Goal: Find contact information: Find contact information

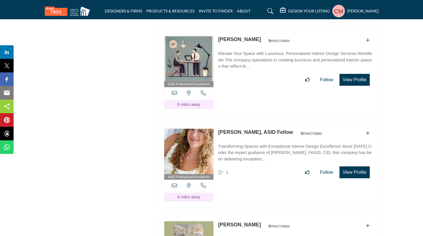
scroll to position [2790, 0]
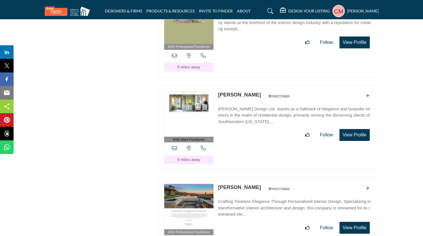
drag, startPoint x: 277, startPoint y: 55, endPoint x: 215, endPoint y: 56, distance: 62.1
click at [215, 85] on div "ASID Allied Practitioner ASID Allied Practitioners have successfully completed …" at bounding box center [268, 127] width 221 height 85
drag, startPoint x: 277, startPoint y: 55, endPoint x: 218, endPoint y: 56, distance: 59.5
click at [218, 85] on div "ASID Allied Practitioner ASID Allied Practitioners have successfully completed …" at bounding box center [268, 127] width 221 height 85
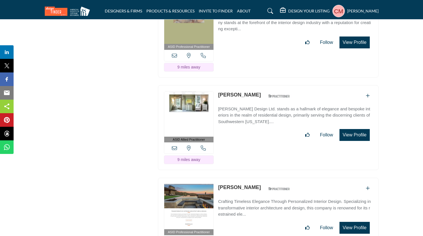
copy link "[PERSON_NAME]"
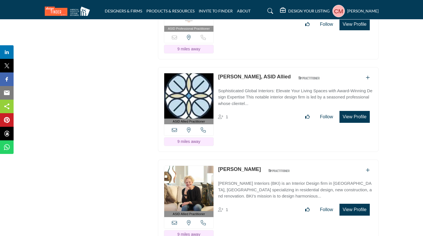
drag, startPoint x: 247, startPoint y: 127, endPoint x: 220, endPoint y: 123, distance: 28.0
click at [220, 166] on div "[PERSON_NAME] ASID Qualified Practitioner who validates work and experience to …" at bounding box center [255, 171] width 75 height 10
copy link "[PERSON_NAME]"
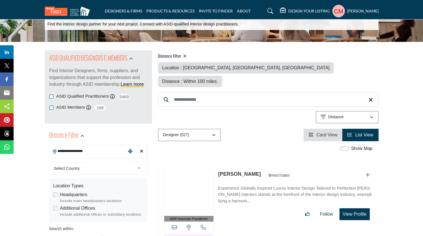
scroll to position [32, 0]
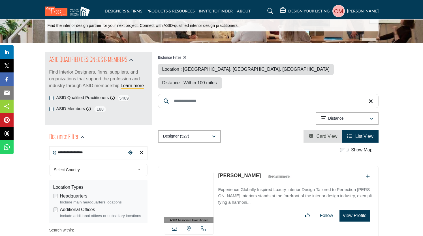
click at [141, 154] on icon "Clear search location" at bounding box center [141, 152] width 3 height 5
click at [140, 152] on icon "Clear search location" at bounding box center [141, 152] width 3 height 5
click at [139, 146] on div "**********" at bounding box center [98, 153] width 98 height 14
click at [144, 150] on div "Clear search location" at bounding box center [141, 153] width 8 height 12
click at [143, 150] on div "Clear search location" at bounding box center [141, 153] width 8 height 12
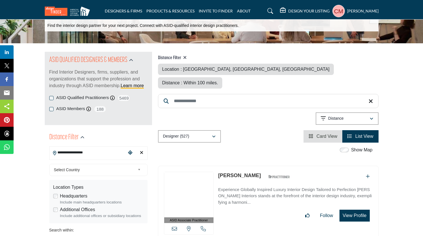
click at [143, 150] on div "Clear search location" at bounding box center [141, 153] width 8 height 12
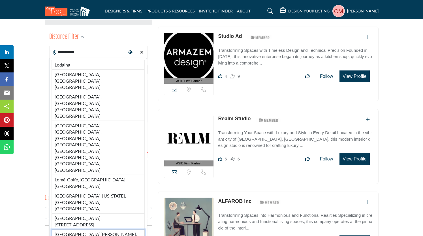
scroll to position [134, 0]
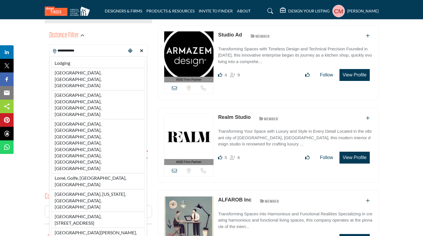
type input "**********"
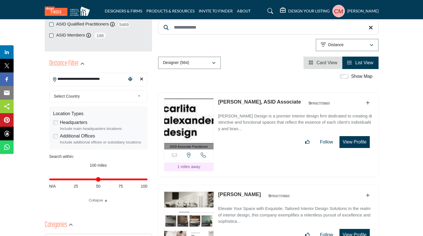
scroll to position [106, 0]
type input "**"
click at [95, 179] on input "Distance in miles" at bounding box center [98, 179] width 98 height 1
click at [72, 181] on div "Distance in miles N/A 25 50 75 100" at bounding box center [98, 182] width 98 height 22
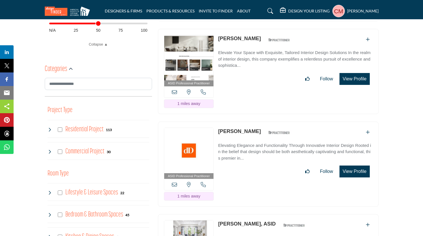
scroll to position [262, 0]
drag, startPoint x: 231, startPoint y: 118, endPoint x: 217, endPoint y: 119, distance: 14.8
click at [217, 122] on div "ASID Professional Practitioner ASID Professional Practitioners have successfull…" at bounding box center [268, 164] width 221 height 85
copy div "[PERSON_NAME]"
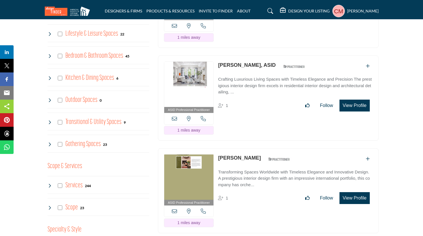
drag, startPoint x: 251, startPoint y: 142, endPoint x: 216, endPoint y: 139, distance: 34.7
click at [216, 148] on div "ASID Professional Practitioner ASID Professional Practitioners have successfull…" at bounding box center [268, 190] width 221 height 85
copy div "[PERSON_NAME]"
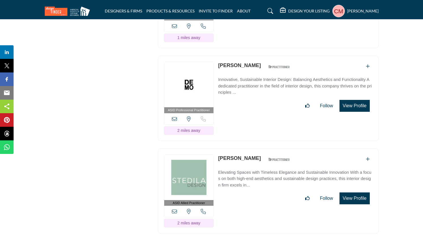
scroll to position [980, 0]
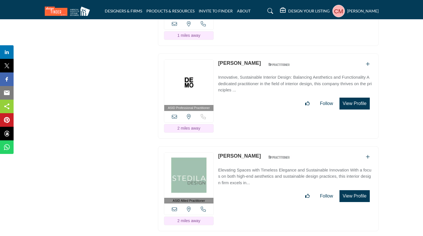
drag, startPoint x: 248, startPoint y: 40, endPoint x: 219, endPoint y: 39, distance: 29.2
click at [219, 59] on div "[PERSON_NAME] ASID Qualified Practitioner who validates work and experience to …" at bounding box center [255, 64] width 75 height 10
copy div "[PERSON_NAME]"
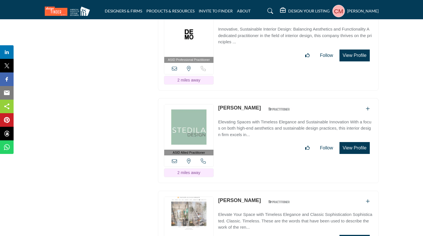
scroll to position [1028, 0]
drag, startPoint x: 217, startPoint y: 177, endPoint x: 269, endPoint y: 178, distance: 52.4
click at [269, 191] on div "ASID Professional Practitioner ASID Professional Practitioners have successfull…" at bounding box center [268, 233] width 221 height 85
copy div "[PERSON_NAME]"
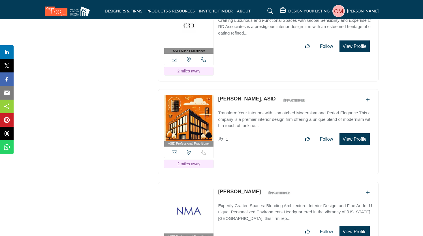
scroll to position [1315, 0]
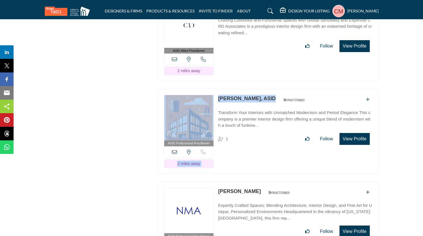
drag, startPoint x: 269, startPoint y: 72, endPoint x: 215, endPoint y: 71, distance: 53.9
click at [215, 89] on div "ASID Professional Practitioner ASID Professional Practitioners have successfull…" at bounding box center [268, 131] width 221 height 85
copy div "View email address of this listing View the location of this listing Sorry, but…"
drag, startPoint x: 255, startPoint y: 166, endPoint x: 217, endPoint y: 165, distance: 38.0
click at [217, 182] on div "ASID Professional Practitioner ASID Professional Practitioners have successfull…" at bounding box center [268, 224] width 221 height 85
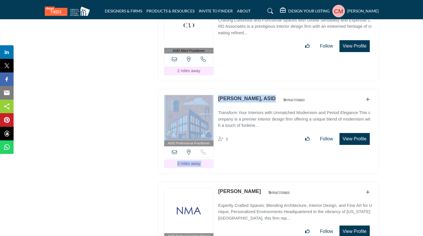
copy div "[PERSON_NAME]"
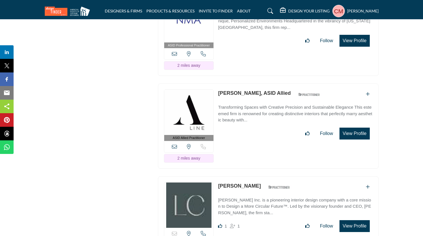
scroll to position [1505, 0]
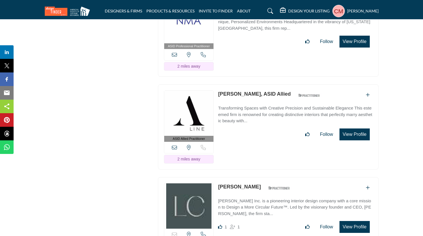
drag, startPoint x: 218, startPoint y: 159, endPoint x: 253, endPoint y: 157, distance: 34.9
click at [253, 177] on div "Sorry, but this listing is on a subscription plan which does not allow users to…" at bounding box center [268, 216] width 221 height 79
copy link "[PERSON_NAME]"
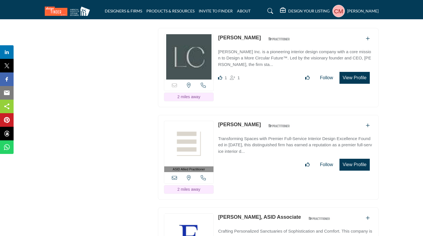
drag, startPoint x: 254, startPoint y: 95, endPoint x: 208, endPoint y: 95, distance: 46.2
click at [208, 115] on div "ASID Allied Practitioner ASID Allied Practitioners have successfully completed …" at bounding box center [268, 157] width 221 height 85
copy div "View email address of this listing View the location of this listing Call Numbe…"
